Goal: Navigation & Orientation: Find specific page/section

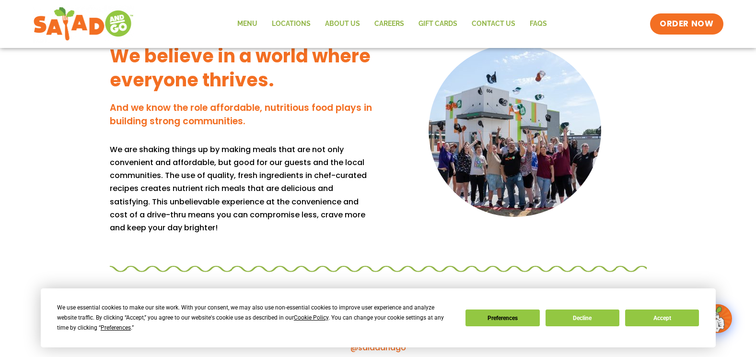
scroll to position [821, 0]
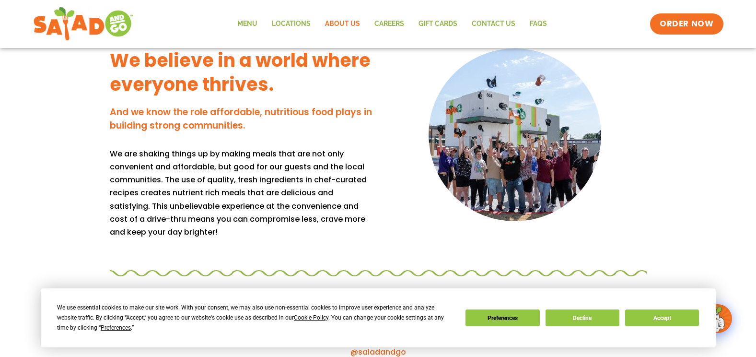
click at [347, 17] on link "About Us" at bounding box center [342, 24] width 49 height 22
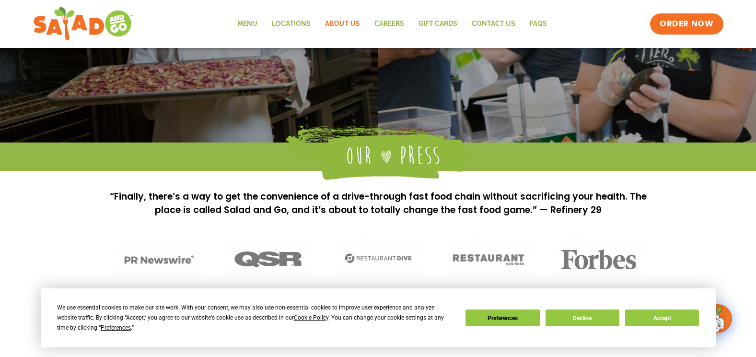
scroll to position [566, 0]
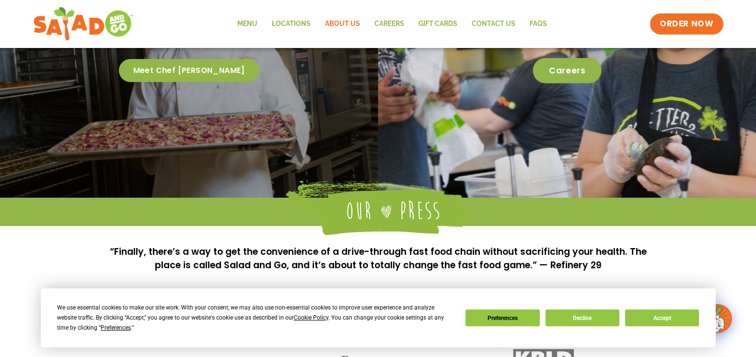
click at [567, 73] on span "Careers" at bounding box center [567, 70] width 69 height 25
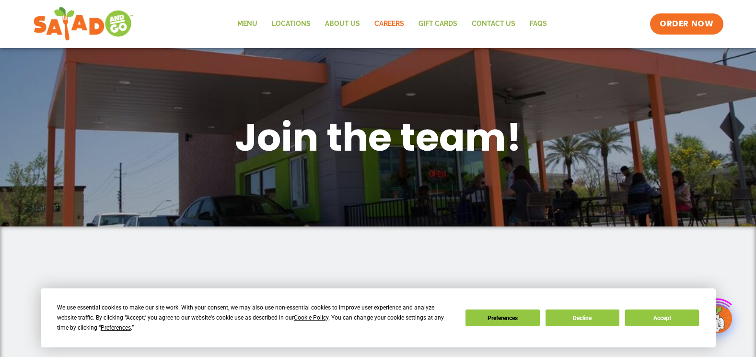
scroll to position [240, 0]
